Goal: Book appointment/travel/reservation

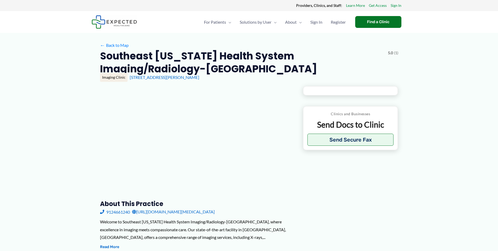
type input "**********"
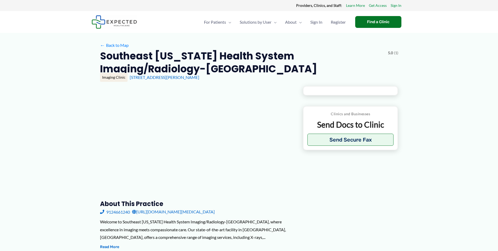
type input "**********"
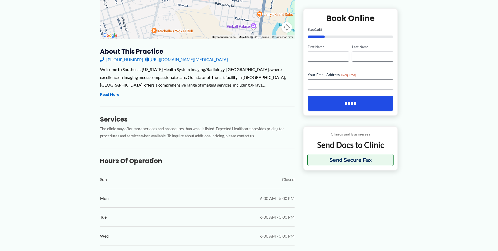
scroll to position [158, 0]
